Goal: Ask a question: Seek information or help from site administrators or community

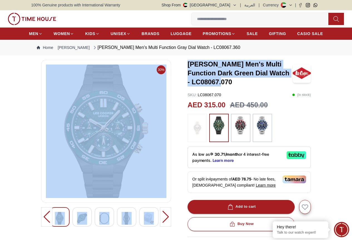
drag, startPoint x: 298, startPoint y: 79, endPoint x: 185, endPoint y: 73, distance: 113.3
type textarea "**********"
click at [178, 73] on div "30% [PERSON_NAME] Men's Multi Function Dark Green Dial Watch - LC08067.070 SKU …" at bounding box center [175, 209] width 289 height 299
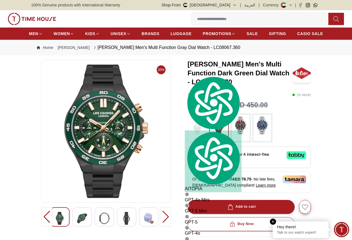
click at [298, 228] on div "Hey there!" at bounding box center [300, 227] width 47 height 6
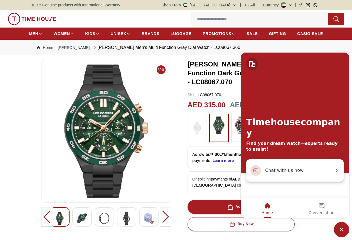
click at [284, 171] on span "Chat with us now" at bounding box center [299, 169] width 69 height 7
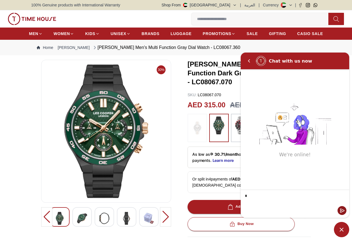
type textarea "**"
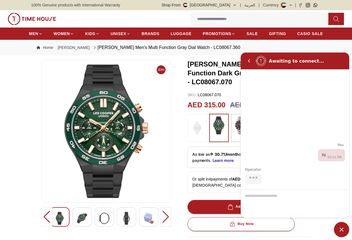
click at [260, 196] on div at bounding box center [294, 203] width 108 height 28
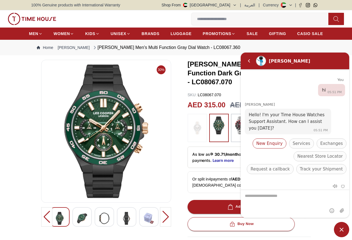
click at [274, 141] on span "New Enquiry" at bounding box center [269, 143] width 26 height 7
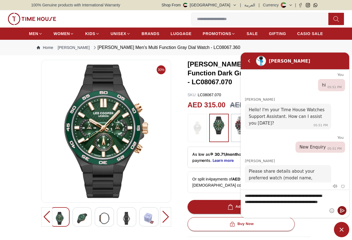
type textarea "**********"
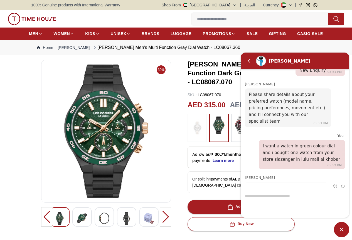
scroll to position [90, 0]
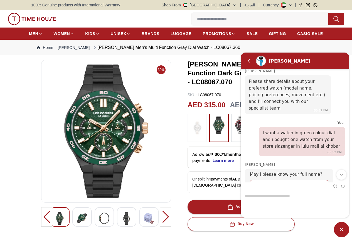
type input "**********"
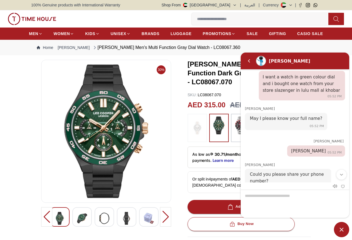
scroll to position [150, 0]
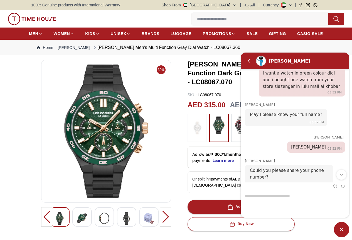
type input "**********"
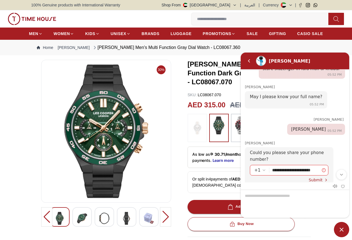
drag, startPoint x: 319, startPoint y: 177, endPoint x: 266, endPoint y: 177, distance: 52.8
click at [266, 177] on div "**********" at bounding box center [289, 168] width 88 height 43
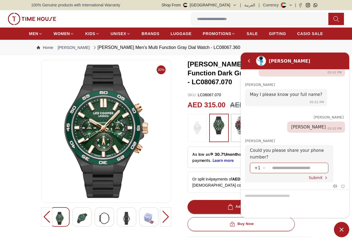
click at [262, 165] on em "Select country code" at bounding box center [264, 167] width 4 height 4
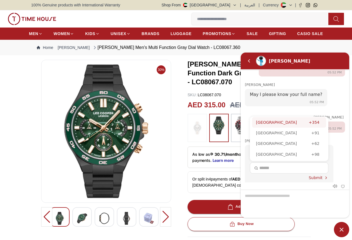
scroll to position [1006, 0]
click at [266, 118] on div "[GEOGRAPHIC_DATA]" at bounding box center [283, 121] width 55 height 6
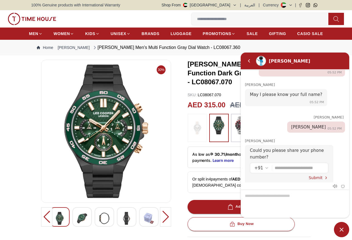
click at [288, 163] on input "Enter your phone number" at bounding box center [298, 168] width 49 height 10
type input "**********"
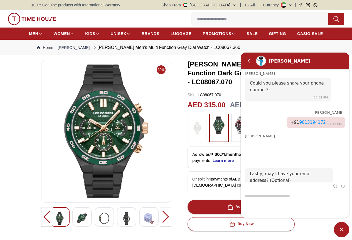
scroll to position [0, 0]
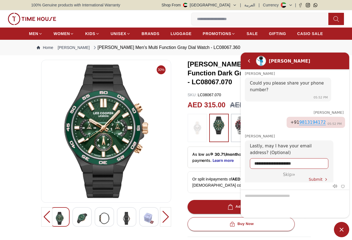
type input "**********"
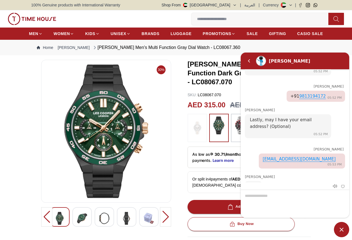
scroll to position [264, 0]
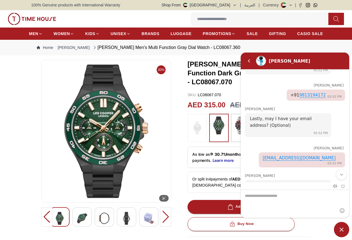
click at [152, 108] on img at bounding box center [106, 130] width 120 height 133
click at [248, 59] on em "Back" at bounding box center [248, 60] width 11 height 11
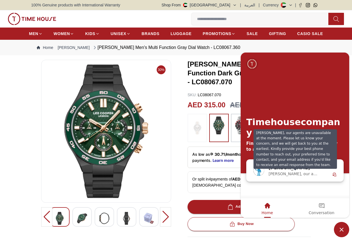
click at [292, 173] on span "[PERSON_NAME], our agents are unavailable at the moment. Please let us know you…" at bounding box center [293, 173] width 51 height 4
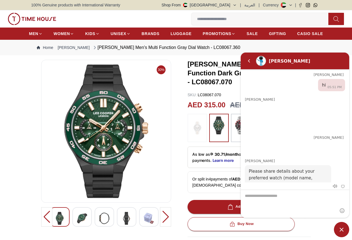
scroll to position [332, 0]
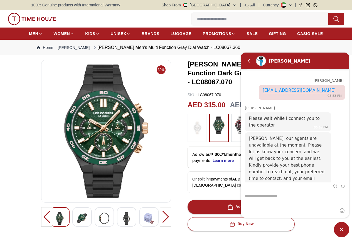
click at [287, 198] on textarea "We are here to help you" at bounding box center [294, 204] width 108 height 28
type textarea "**********"
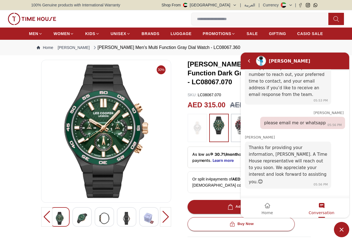
scroll to position [457, 0]
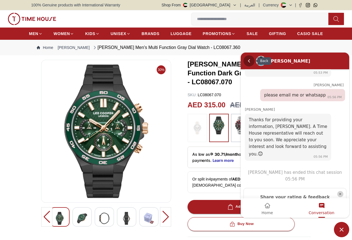
click at [247, 59] on em "Back" at bounding box center [248, 60] width 11 height 11
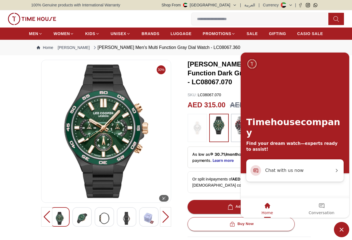
click at [108, 132] on img at bounding box center [106, 130] width 120 height 133
click at [217, 124] on img at bounding box center [219, 125] width 14 height 18
click at [77, 221] on img at bounding box center [82, 218] width 10 height 13
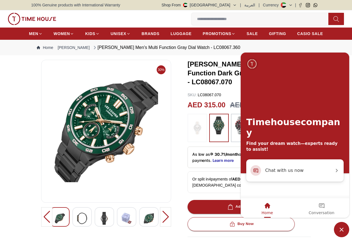
click at [77, 222] on img at bounding box center [82, 218] width 10 height 13
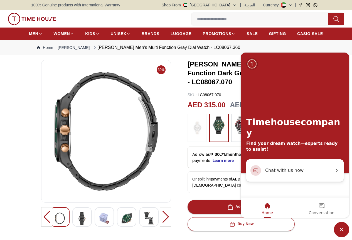
click at [77, 222] on img at bounding box center [82, 218] width 10 height 13
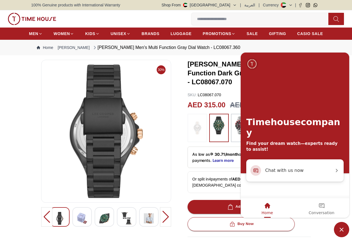
click at [77, 222] on img at bounding box center [82, 218] width 10 height 13
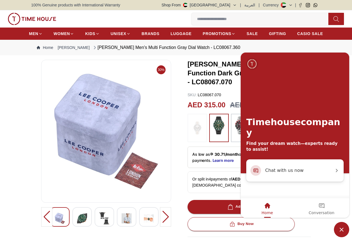
click at [77, 223] on img at bounding box center [82, 218] width 10 height 13
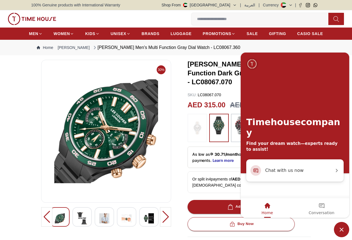
click at [77, 223] on img at bounding box center [82, 218] width 10 height 13
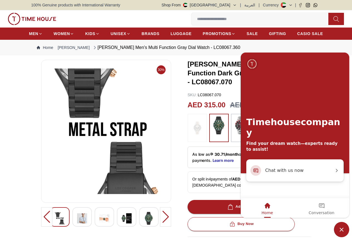
scroll to position [28, 0]
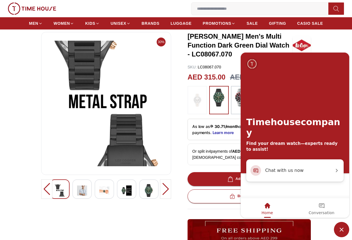
click at [79, 196] on div at bounding box center [81, 188] width 19 height 19
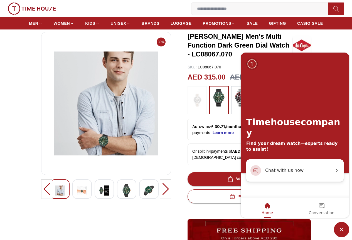
click at [77, 191] on img at bounding box center [82, 190] width 10 height 13
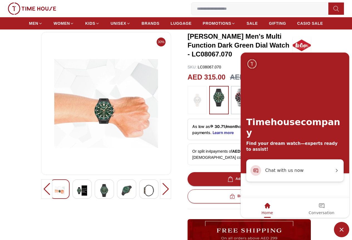
click at [77, 192] on img at bounding box center [82, 190] width 10 height 13
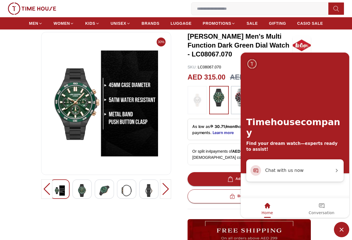
click at [77, 197] on img at bounding box center [82, 190] width 10 height 13
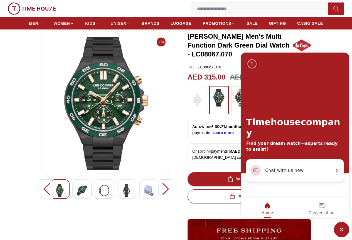
click at [99, 196] on img at bounding box center [104, 190] width 10 height 13
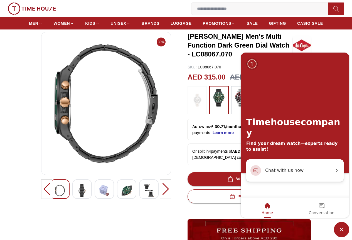
click at [117, 192] on div at bounding box center [126, 188] width 19 height 19
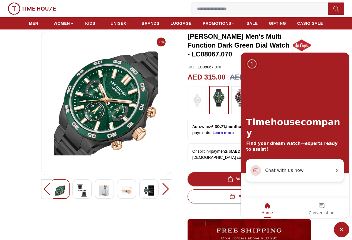
click at [250, 62] on img "Company logo" at bounding box center [252, 63] width 11 height 11
click at [265, 208] on div "Home" at bounding box center [266, 205] width 11 height 9
click at [338, 44] on section "30% [PERSON_NAME] Men's Multi Function Dark Green Dial Watch - LC08067.070 SKU …" at bounding box center [176, 202] width 352 height 340
click at [253, 62] on img "Company logo" at bounding box center [252, 63] width 11 height 11
click at [337, 168] on em "Chat with us now" at bounding box center [337, 170] width 6 height 6
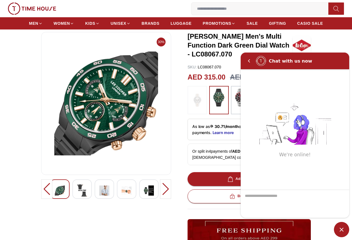
click at [341, 228] on span "Minimize live chat window" at bounding box center [341, 229] width 15 height 15
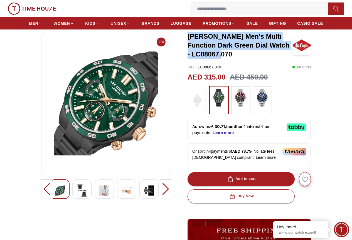
drag, startPoint x: 300, startPoint y: 52, endPoint x: 182, endPoint y: 43, distance: 118.8
click at [182, 43] on div "30% [PERSON_NAME] Men's Multi Function Dark Green Dial Watch - LC08067.070 SKU …" at bounding box center [175, 181] width 289 height 299
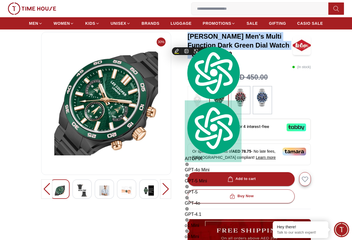
copy h3 "[PERSON_NAME] Men's Multi Function Dark Green Dial Watch - LC08067.070"
